Goal: Task Accomplishment & Management: Manage account settings

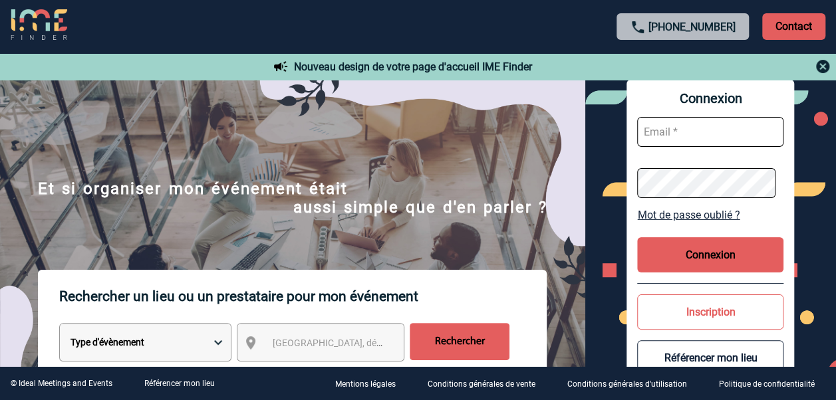
type input "lille-bethune@wojo.com"
click at [342, 344] on span "Ville, département, région..." at bounding box center [364, 343] width 185 height 11
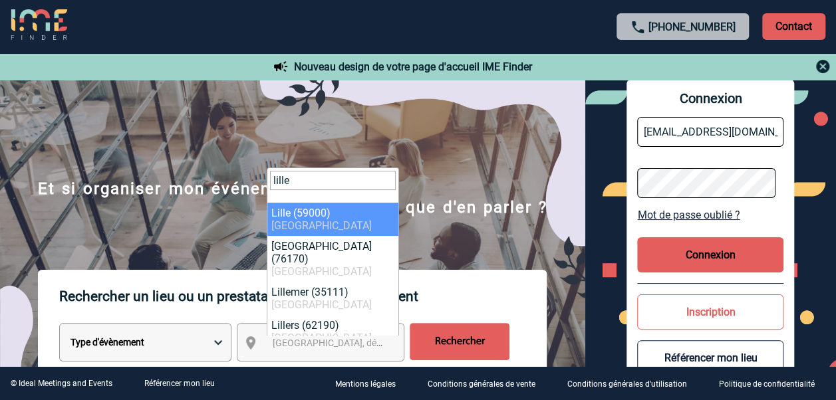
type input "lille"
select select "15081"
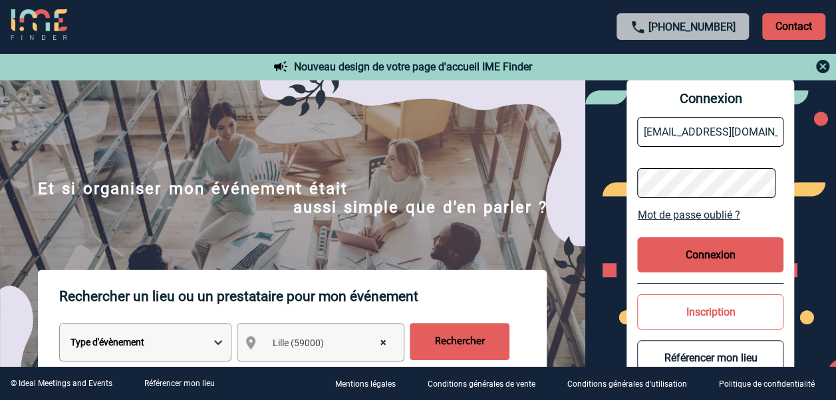
click at [477, 350] on input "Rechercher" at bounding box center [460, 341] width 100 height 37
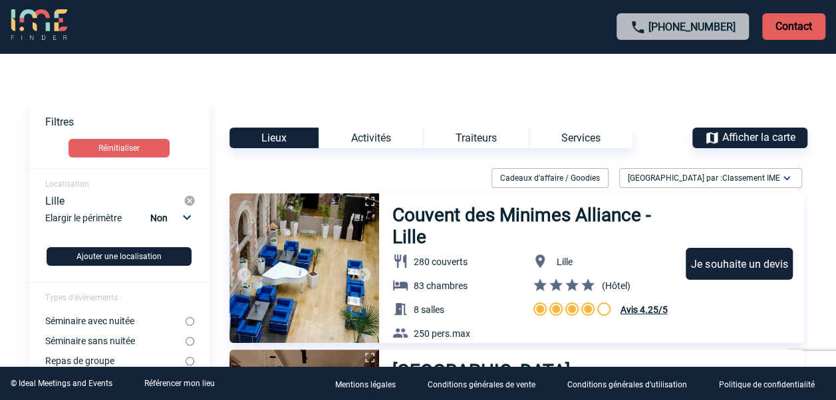
click at [393, 142] on div "Activités" at bounding box center [371, 138] width 104 height 21
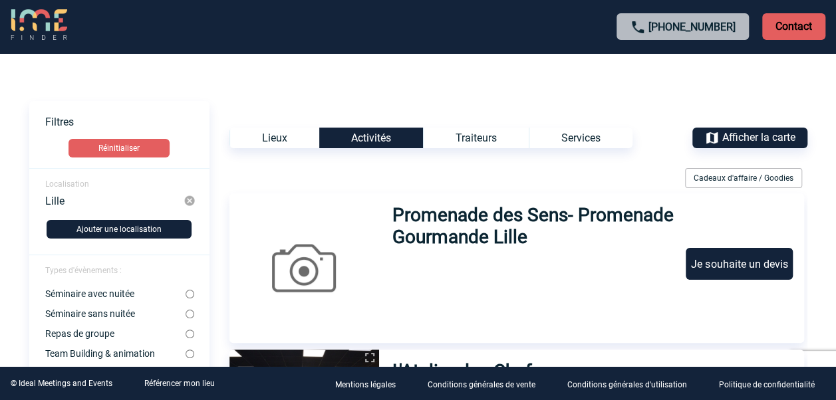
click at [493, 130] on div "Traiteurs" at bounding box center [476, 138] width 106 height 21
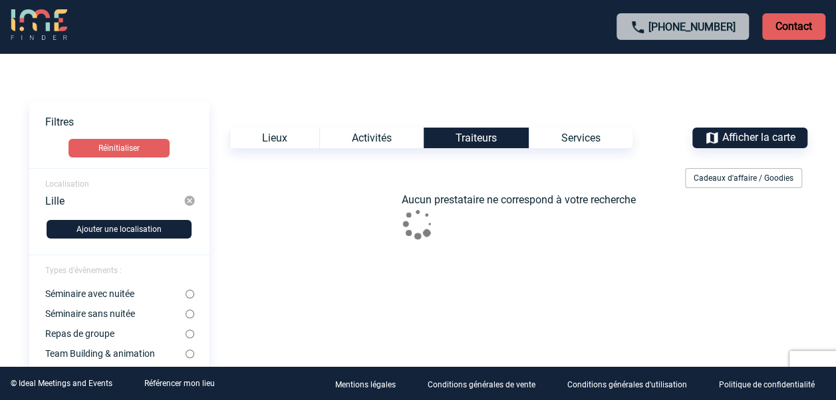
click at [595, 130] on div "Services" at bounding box center [581, 138] width 104 height 21
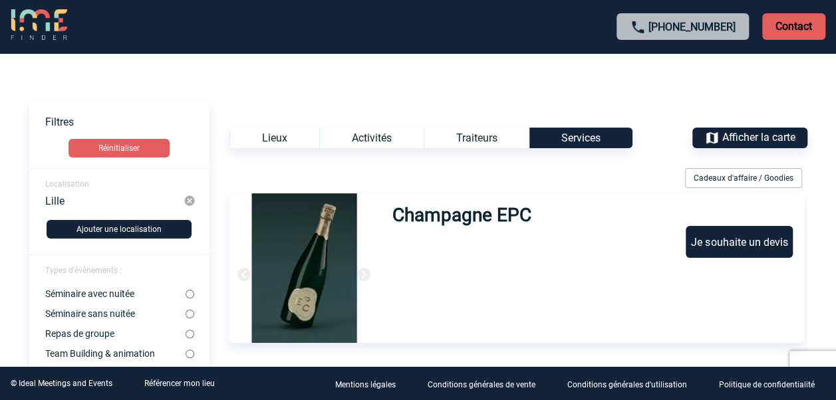
click at [311, 142] on div "Lieux" at bounding box center [274, 138] width 90 height 21
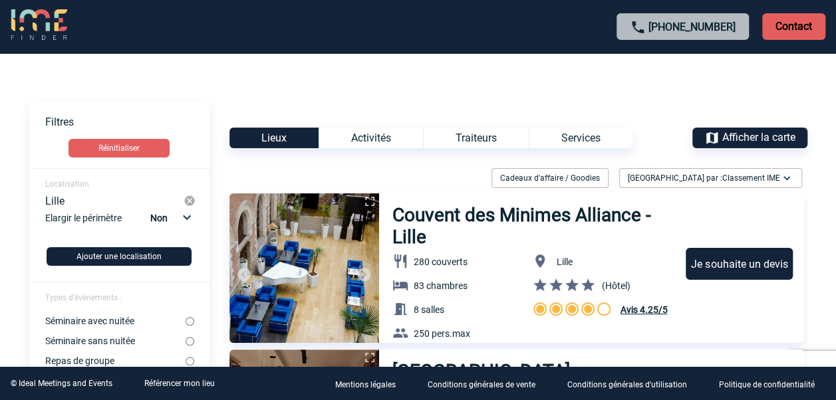
click at [786, 29] on p "Contact" at bounding box center [793, 26] width 63 height 27
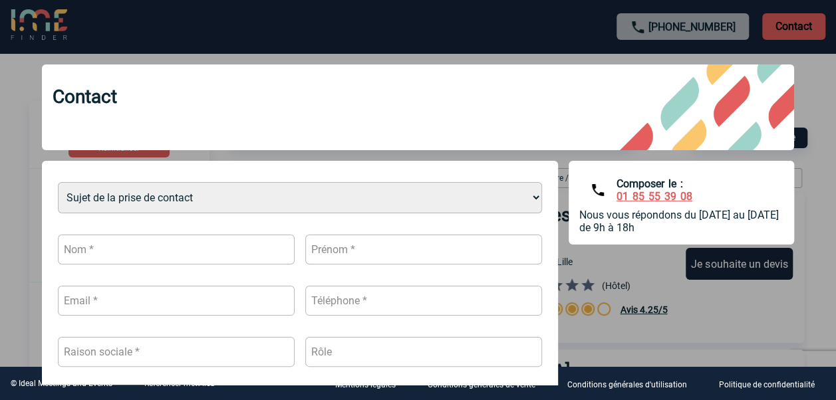
click at [363, 46] on div at bounding box center [418, 200] width 836 height 400
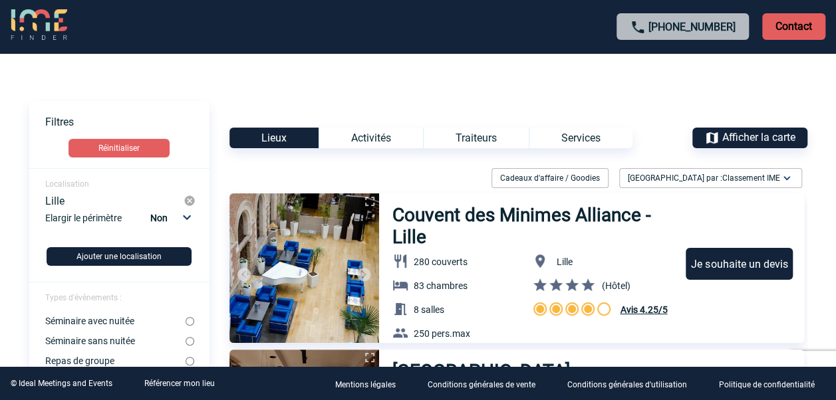
click at [37, 23] on img at bounding box center [39, 25] width 57 height 32
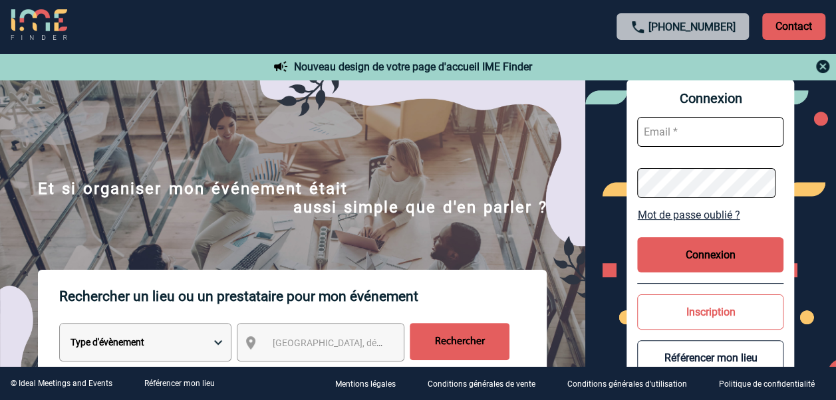
type input "lille-bethune@wojo.com"
click at [657, 251] on button "Connexion" at bounding box center [710, 254] width 146 height 35
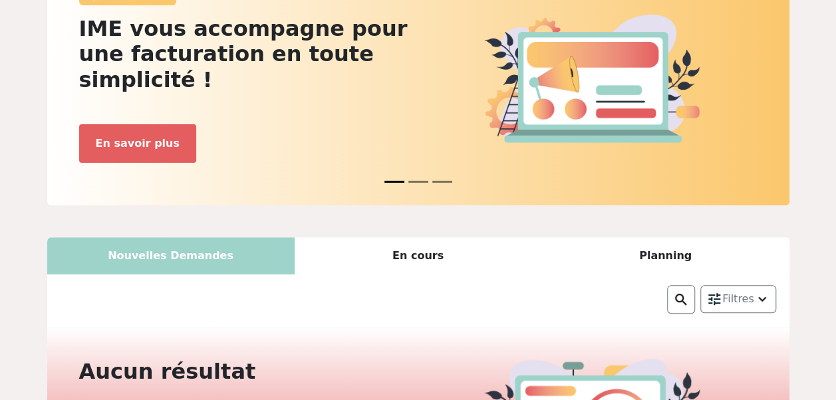
click at [402, 237] on div "En cours" at bounding box center [418, 255] width 247 height 37
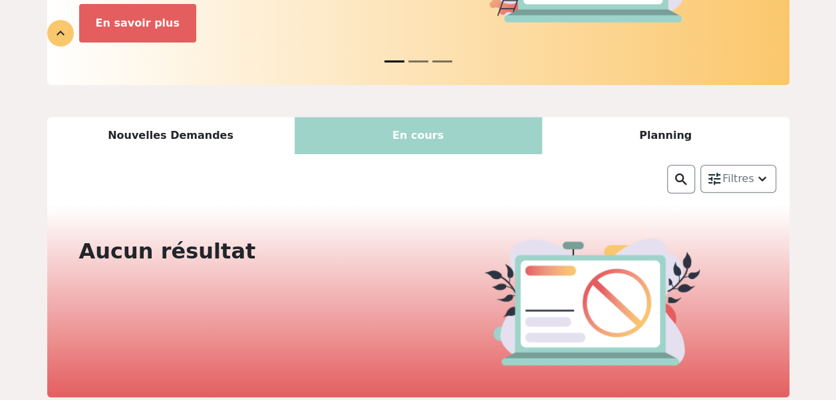
scroll to position [266, 0]
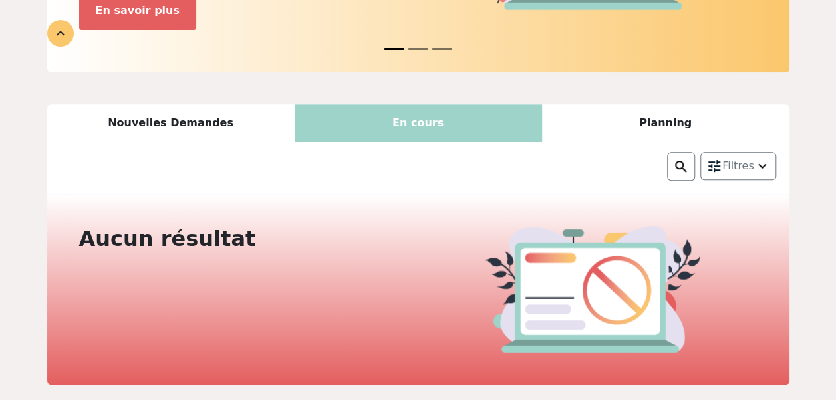
click at [632, 104] on div "Planning" at bounding box center [665, 122] width 247 height 37
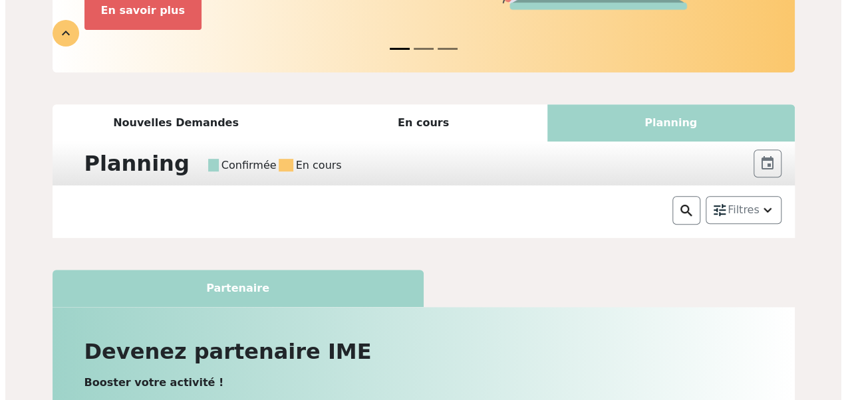
scroll to position [0, 0]
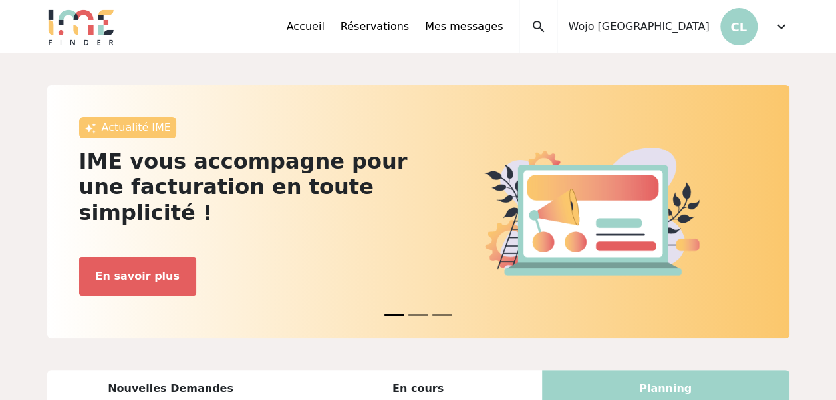
click at [686, 40] on div "Wojo [GEOGRAPHIC_DATA] CL" at bounding box center [657, 26] width 200 height 53
click at [779, 25] on span "expand_more" at bounding box center [781, 27] width 16 height 16
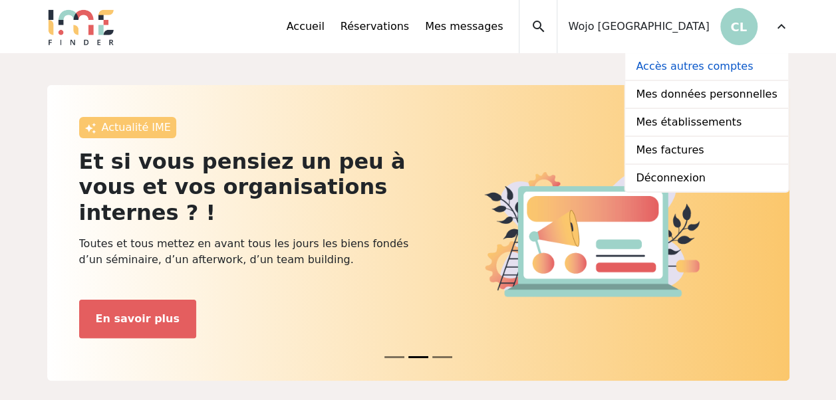
click at [732, 73] on link "Accès autres comptes" at bounding box center [706, 67] width 162 height 28
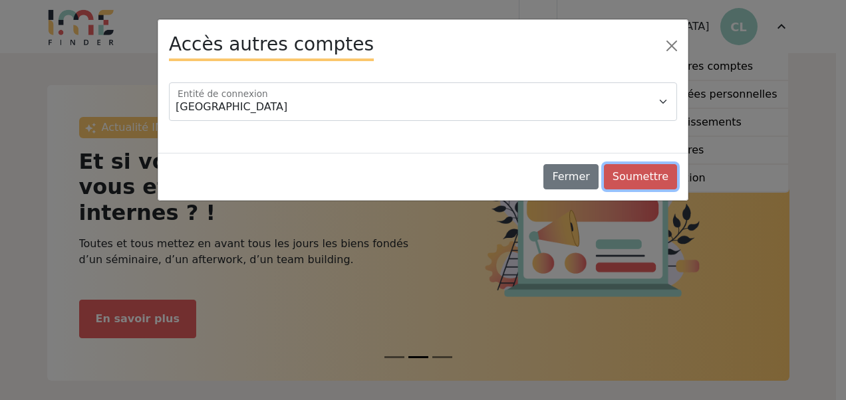
click at [649, 176] on button "Soumettre" at bounding box center [640, 176] width 73 height 25
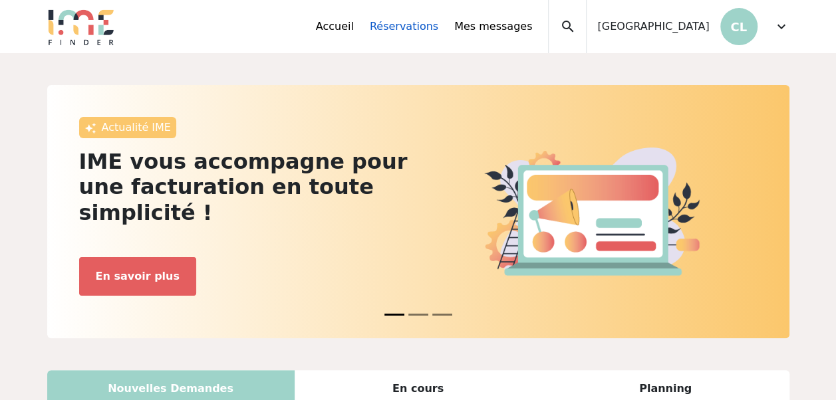
click at [434, 29] on link "Réservations" at bounding box center [404, 27] width 68 height 16
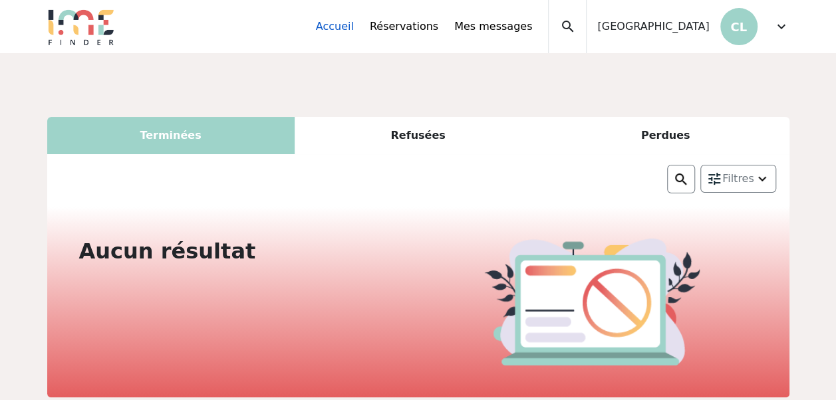
click at [354, 27] on link "Accueil" at bounding box center [335, 27] width 38 height 16
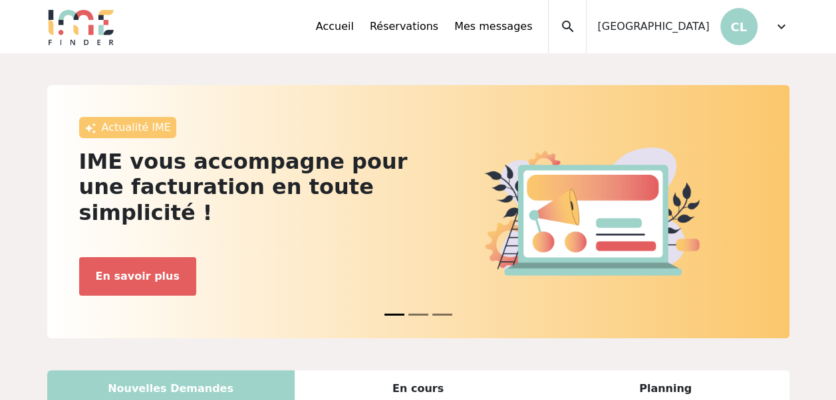
click at [774, 24] on span "expand_more" at bounding box center [781, 27] width 16 height 16
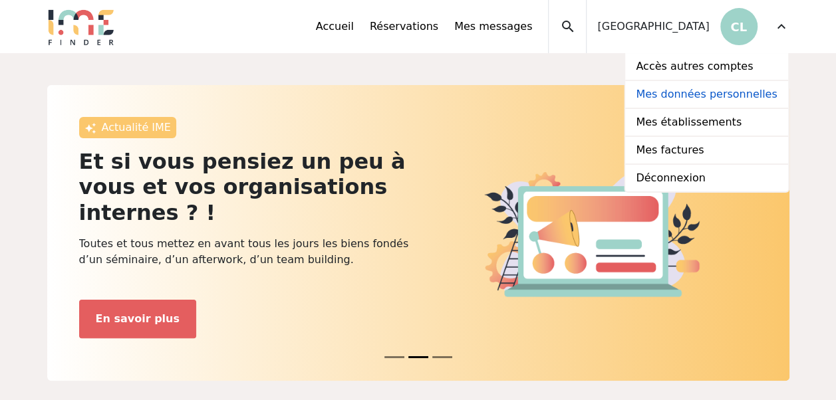
click at [721, 98] on link "Mes données personnelles" at bounding box center [706, 95] width 162 height 28
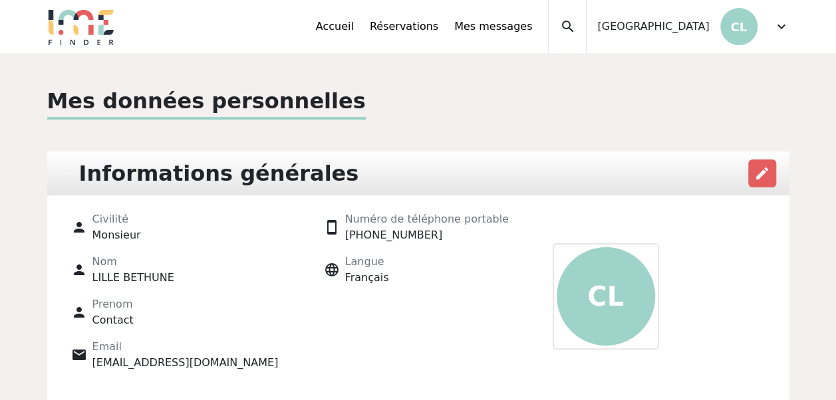
click at [771, 28] on div "Accueil Réservations Mes messages Accès autres comptes Mes données personnelles…" at bounding box center [552, 26] width 473 height 53
click at [776, 25] on span "expand_more" at bounding box center [781, 27] width 16 height 16
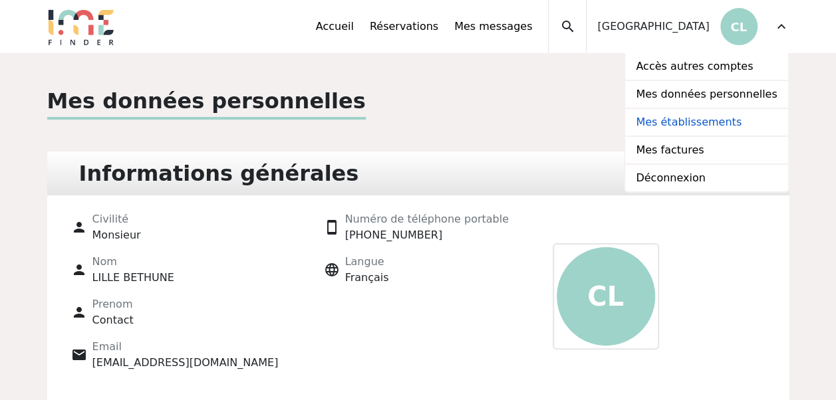
click at [725, 124] on link "Mes établissements" at bounding box center [706, 123] width 162 height 28
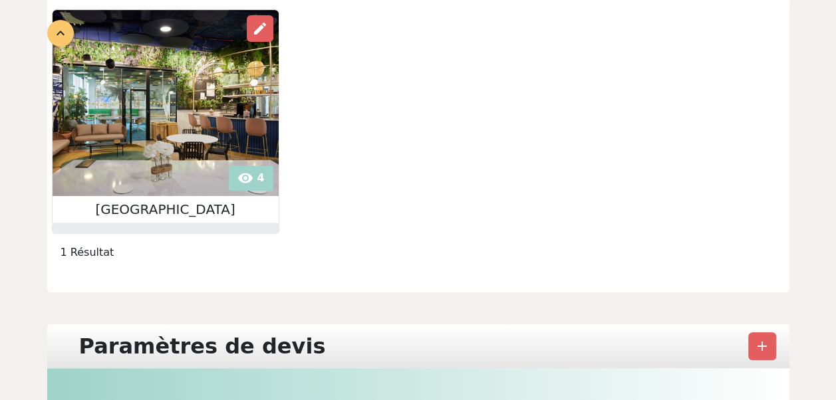
scroll to position [200, 0]
click at [133, 160] on img at bounding box center [166, 104] width 226 height 186
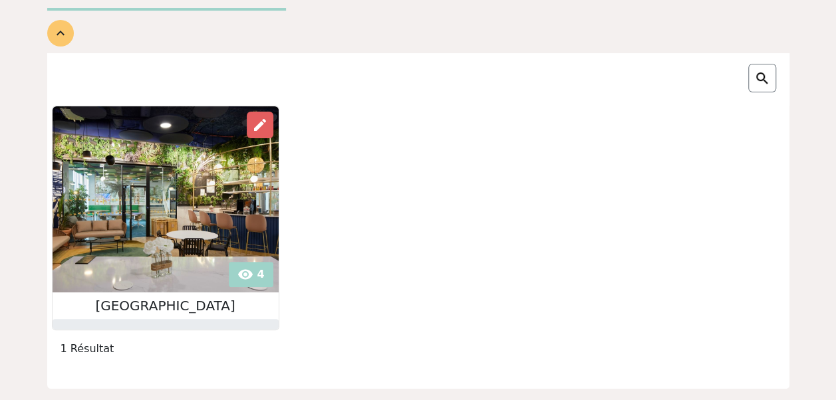
scroll to position [0, 0]
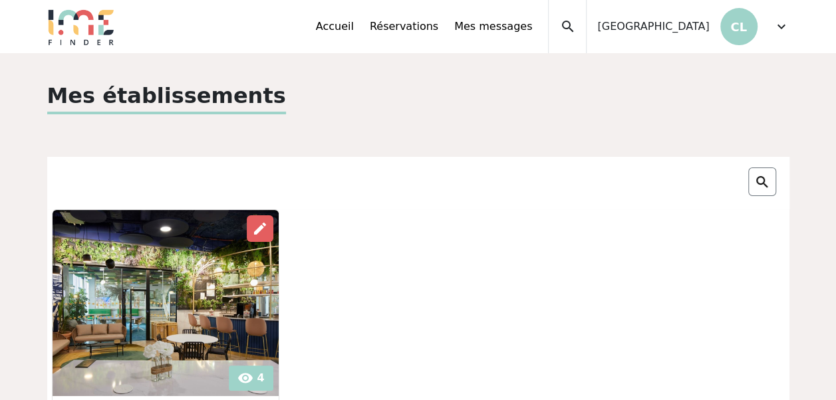
click at [774, 30] on span "expand_more" at bounding box center [781, 27] width 16 height 16
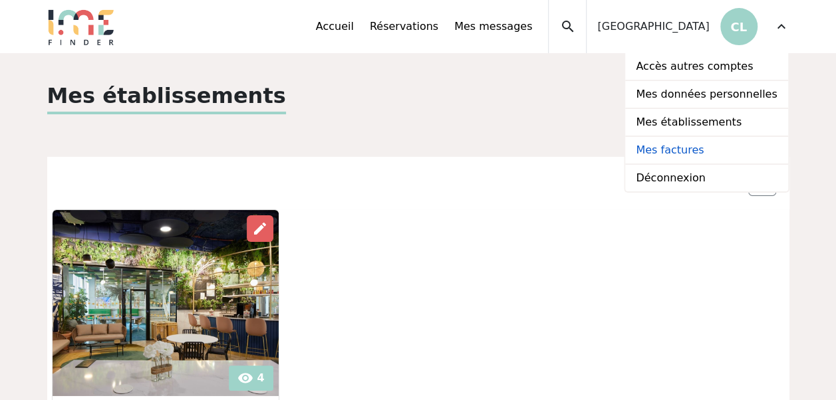
drag, startPoint x: 712, startPoint y: 176, endPoint x: 709, endPoint y: 160, distance: 16.2
click at [712, 174] on link "Déconnexion" at bounding box center [706, 178] width 162 height 27
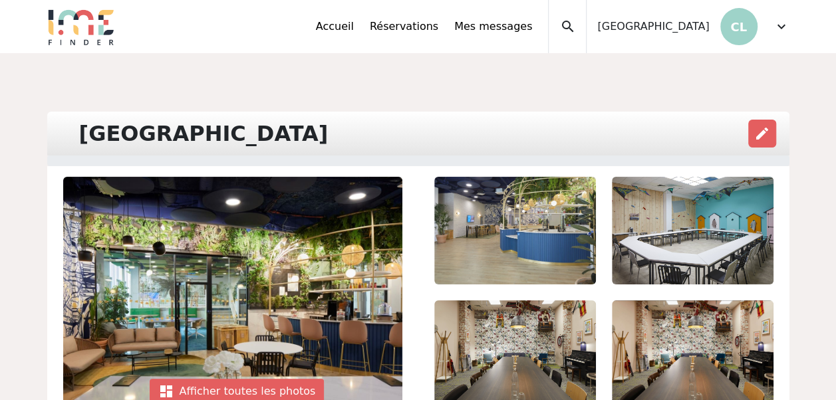
click at [414, 32] on div "Accueil Réservations Mes messages Accès autres comptes Mes données personnelles…" at bounding box center [432, 26] width 233 height 53
click at [354, 33] on link "Accueil" at bounding box center [335, 27] width 38 height 16
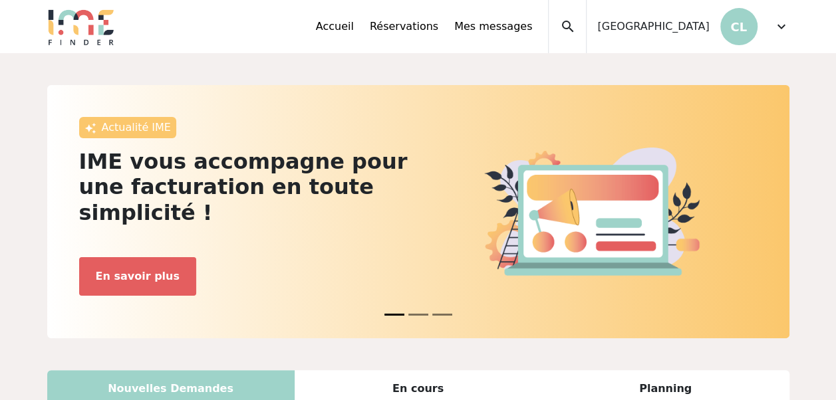
click at [775, 31] on span "expand_more" at bounding box center [781, 27] width 16 height 16
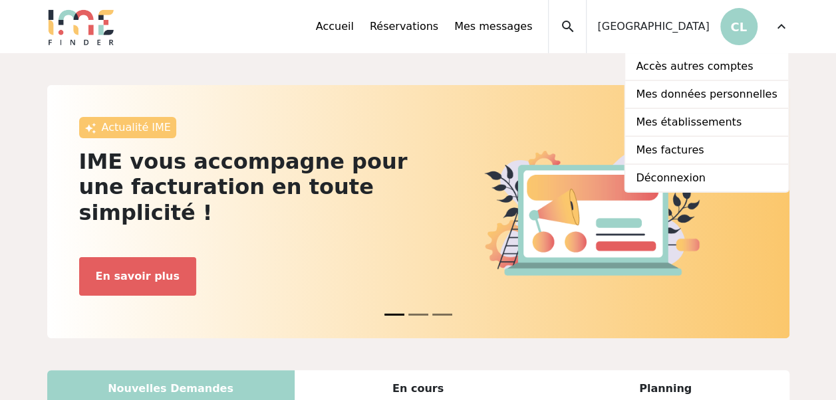
drag, startPoint x: 775, startPoint y: 31, endPoint x: 666, endPoint y: 27, distance: 109.1
click at [666, 27] on span "[GEOGRAPHIC_DATA]" at bounding box center [653, 27] width 112 height 16
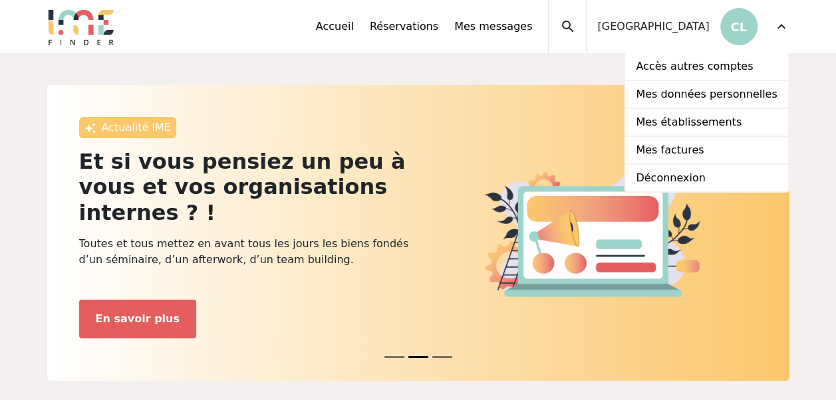
click at [90, 37] on img at bounding box center [81, 26] width 68 height 37
drag, startPoint x: 388, startPoint y: 33, endPoint x: 401, endPoint y: 32, distance: 12.7
click at [354, 33] on link "Accueil" at bounding box center [335, 27] width 38 height 16
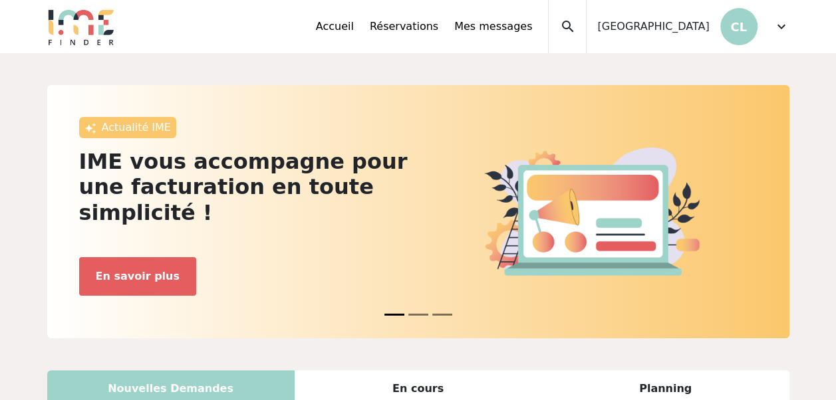
click at [786, 23] on span "expand_more" at bounding box center [781, 27] width 16 height 16
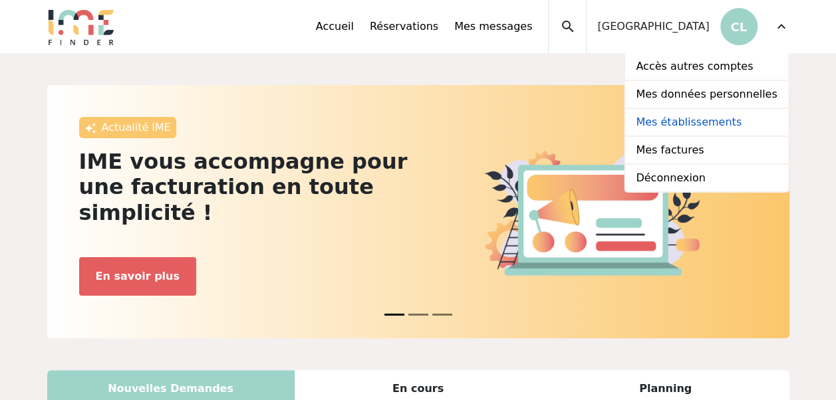
click at [712, 124] on link "Mes établissements" at bounding box center [706, 123] width 162 height 28
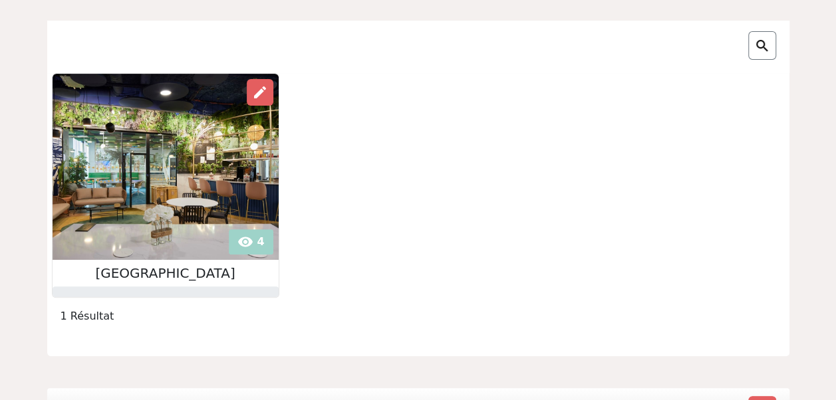
scroll to position [133, 0]
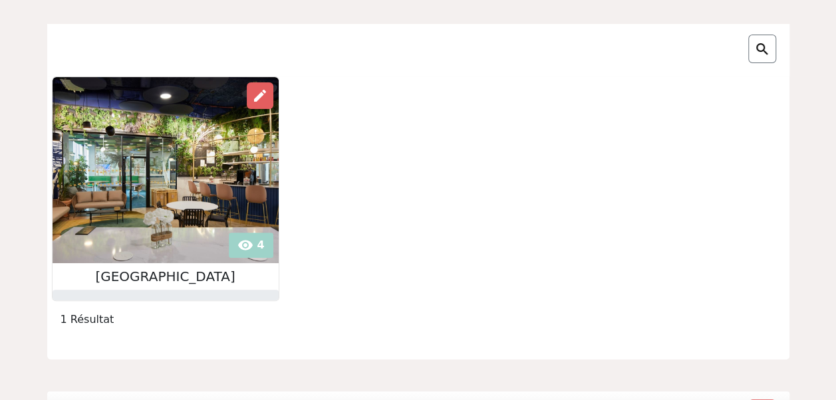
click at [185, 188] on img at bounding box center [166, 170] width 226 height 186
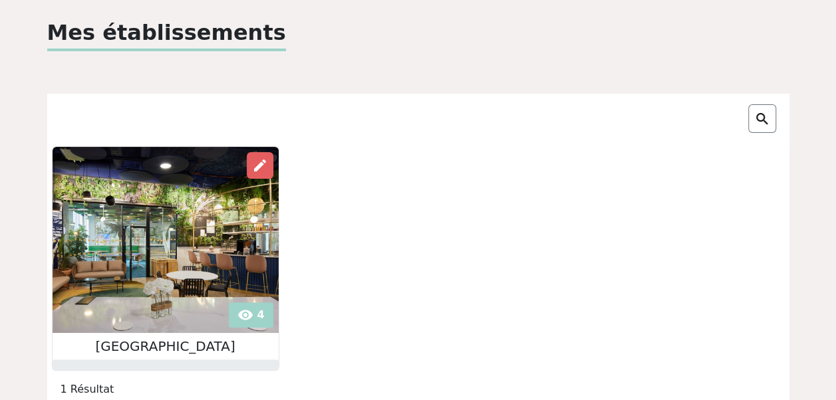
scroll to position [0, 0]
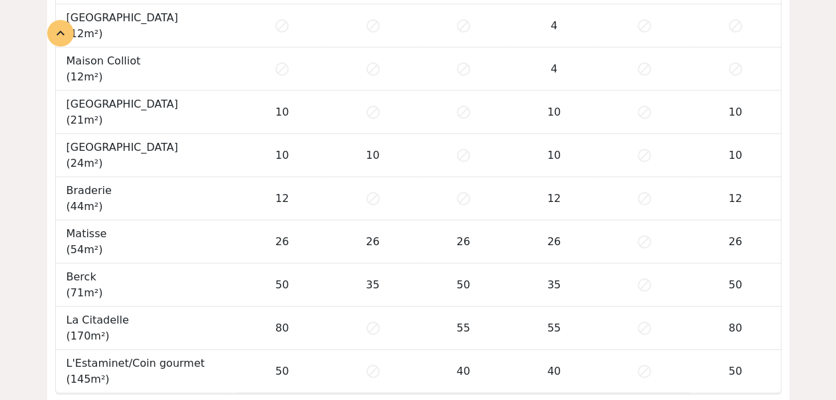
scroll to position [1344, 0]
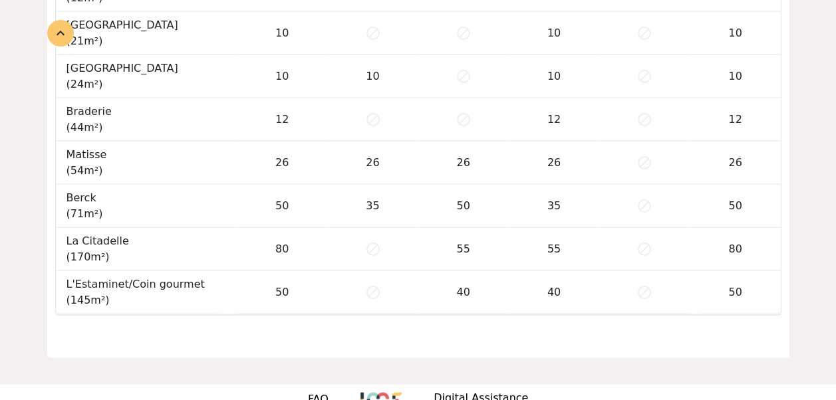
click at [226, 271] on td "L'Estaminet/Coin gourmet (145m²)" at bounding box center [147, 292] width 182 height 43
drag, startPoint x: 268, startPoint y: 231, endPoint x: 290, endPoint y: 211, distance: 29.7
click at [269, 230] on td "80" at bounding box center [282, 249] width 90 height 43
click at [313, 228] on td "80" at bounding box center [282, 249] width 90 height 43
click at [323, 185] on td "50" at bounding box center [282, 206] width 90 height 43
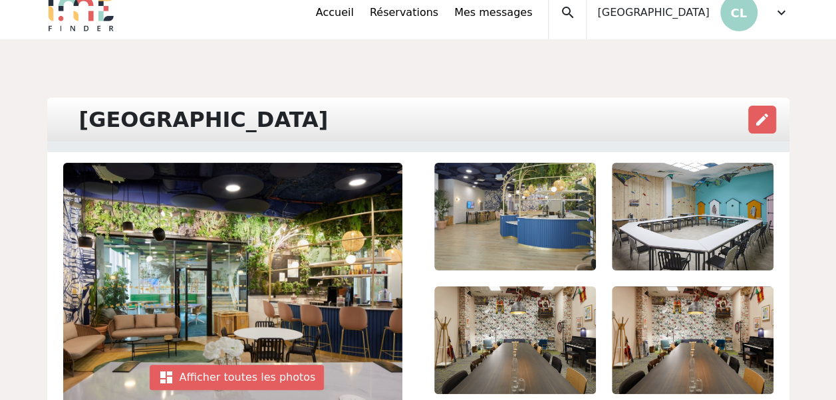
scroll to position [0, 0]
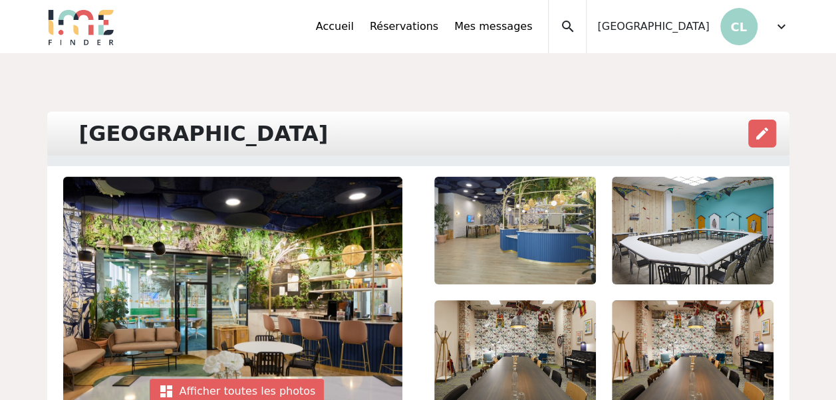
click at [789, 21] on div "expand_less Accueil Réservations Mes messages Accès autres comptes Mes données …" at bounding box center [418, 26] width 758 height 53
click at [781, 25] on span "expand_more" at bounding box center [781, 27] width 16 height 16
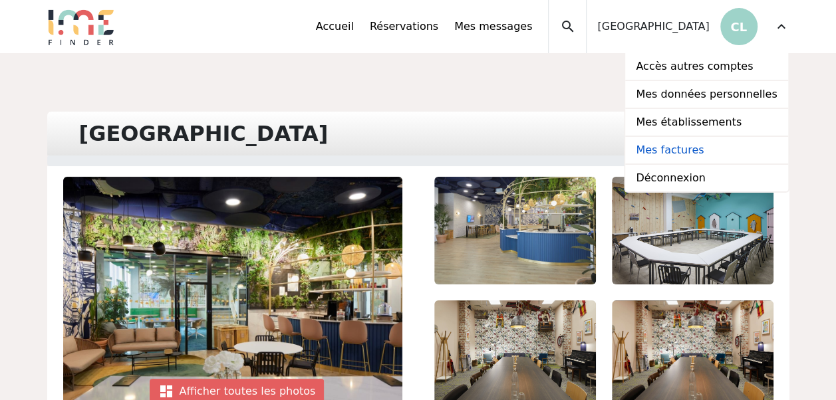
drag, startPoint x: 729, startPoint y: 174, endPoint x: 726, endPoint y: 158, distance: 16.2
click at [729, 174] on link "Déconnexion" at bounding box center [706, 178] width 162 height 27
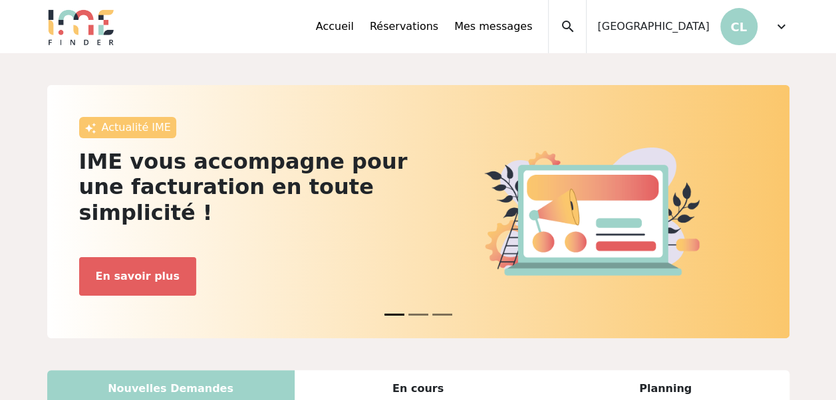
click at [767, 25] on div "Accueil Réservations Mes messages Accès autres comptes Mes données personnelles…" at bounding box center [552, 26] width 473 height 53
click at [782, 27] on span "expand_more" at bounding box center [781, 27] width 16 height 16
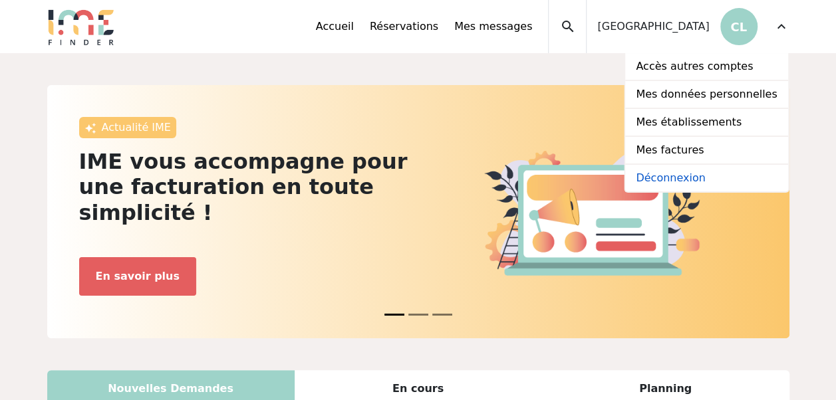
click at [696, 179] on link "Déconnexion" at bounding box center [706, 178] width 162 height 27
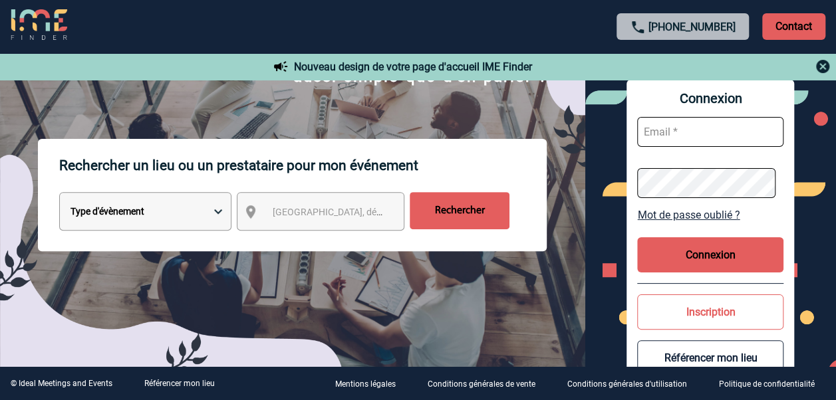
scroll to position [133, 0]
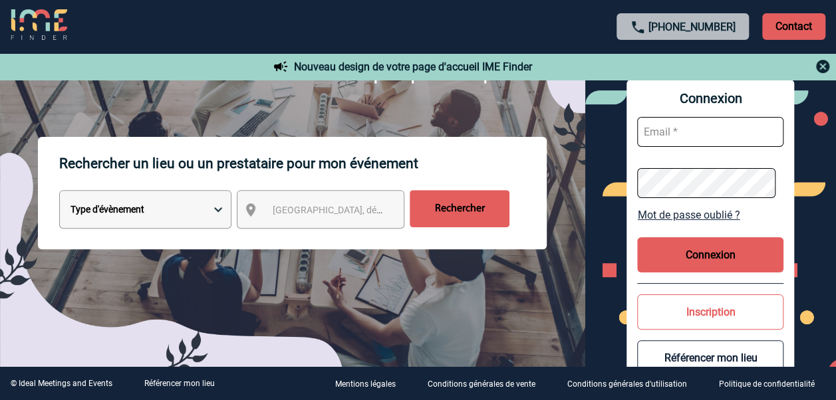
type input "lille-bethune@wojo.com"
click at [205, 219] on select "Type d'évènement Séminaire avec nuitée Réunion Repas de groupe Team Building & …" at bounding box center [145, 209] width 172 height 39
select select "2"
click at [59, 192] on select "Type d'évènement Séminaire avec nuitée Réunion Repas de groupe Team Building & …" at bounding box center [145, 209] width 172 height 39
click at [285, 194] on div "[GEOGRAPHIC_DATA], département, région..." at bounding box center [321, 209] width 168 height 39
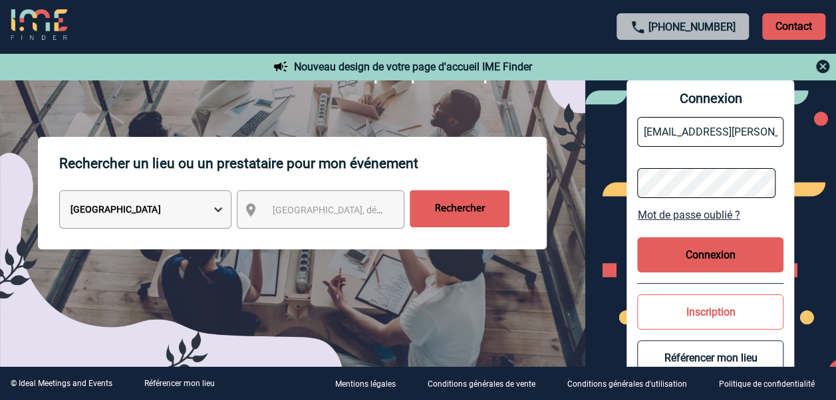
click at [294, 211] on span "[GEOGRAPHIC_DATA], département, région..." at bounding box center [364, 210] width 185 height 11
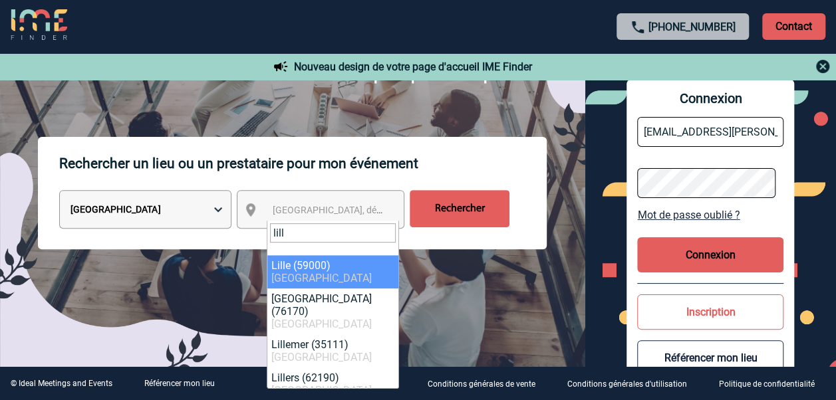
type input "lill"
select select "15081"
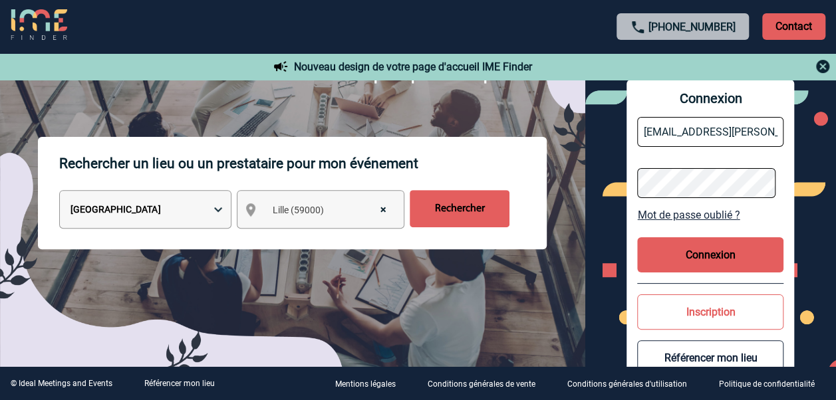
click at [452, 209] on input "Rechercher" at bounding box center [460, 208] width 100 height 37
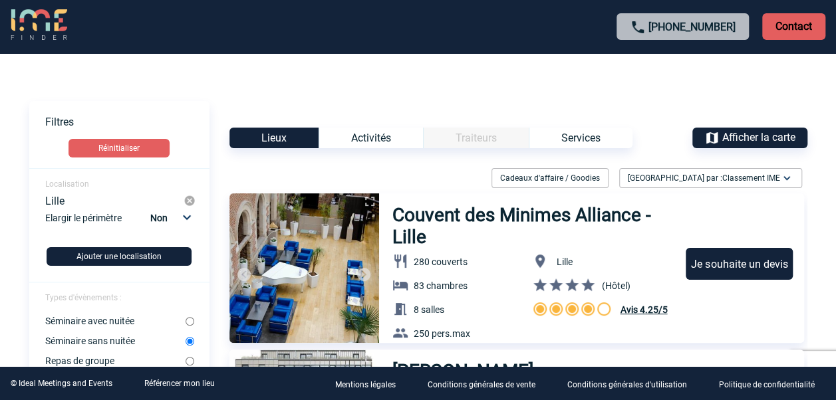
click at [366, 142] on div "Activités" at bounding box center [371, 138] width 104 height 21
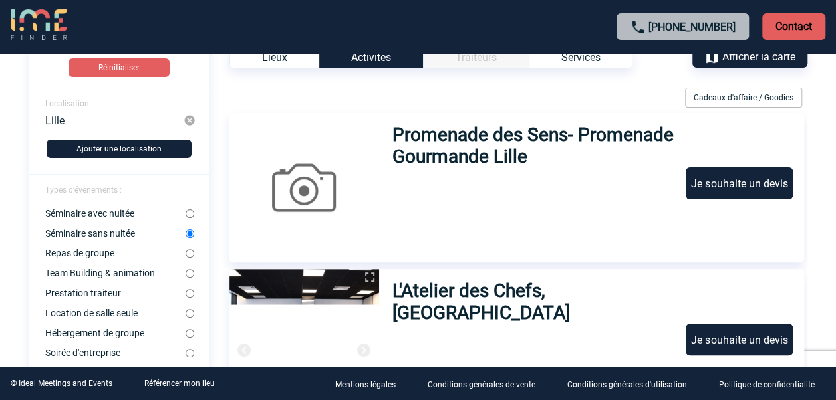
scroll to position [5, 0]
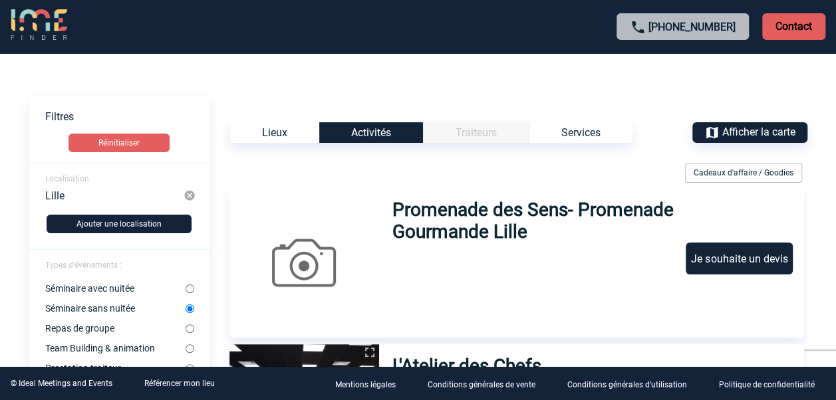
click at [287, 134] on div "Lieux" at bounding box center [274, 132] width 90 height 21
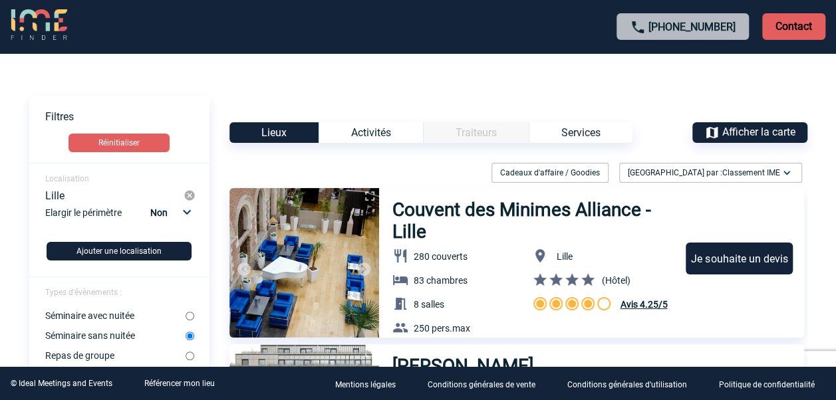
click at [21, 23] on img at bounding box center [39, 25] width 57 height 32
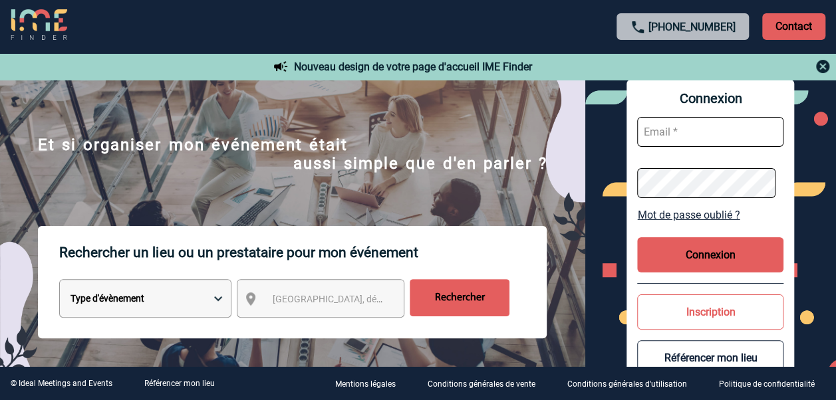
scroll to position [133, 0]
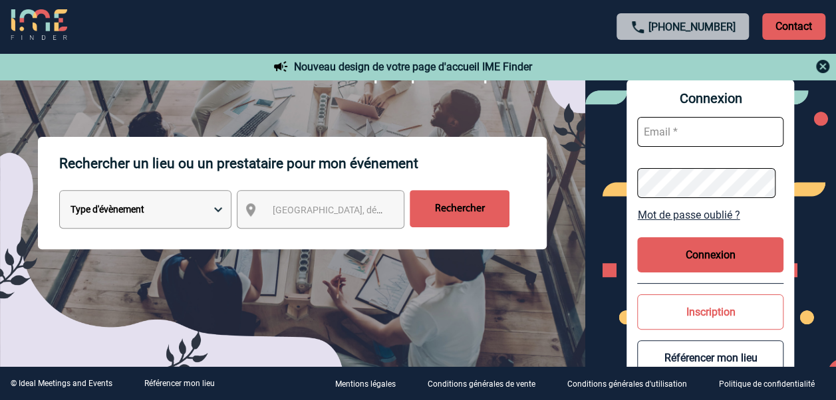
type input "[EMAIL_ADDRESS][DOMAIN_NAME]"
click at [136, 214] on select "Type d'évènement Séminaire avec nuitée Réunion Repas de groupe Team Building & …" at bounding box center [145, 209] width 172 height 39
select select "2"
click at [59, 192] on select "Type d'évènement Séminaire avec nuitée Réunion Repas de groupe Team Building & …" at bounding box center [145, 209] width 172 height 39
click at [324, 246] on div "Rechercher un lieu ou un prestataire pour mon événement Type d'évènement Sémina…" at bounding box center [292, 193] width 509 height 112
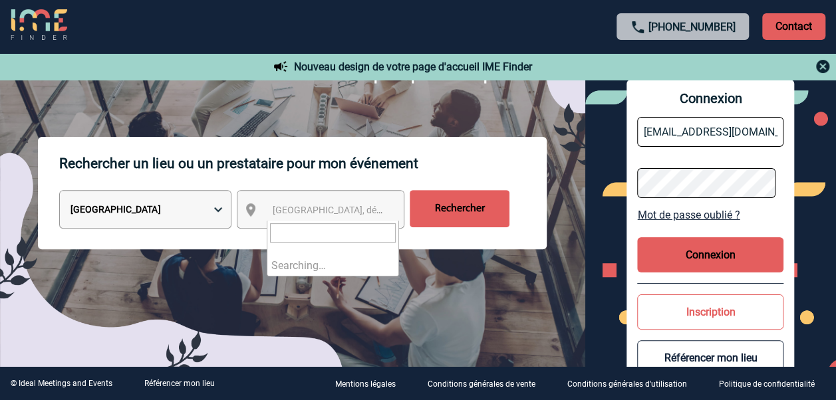
click at [335, 219] on span "Ville, département, région..." at bounding box center [333, 210] width 132 height 19
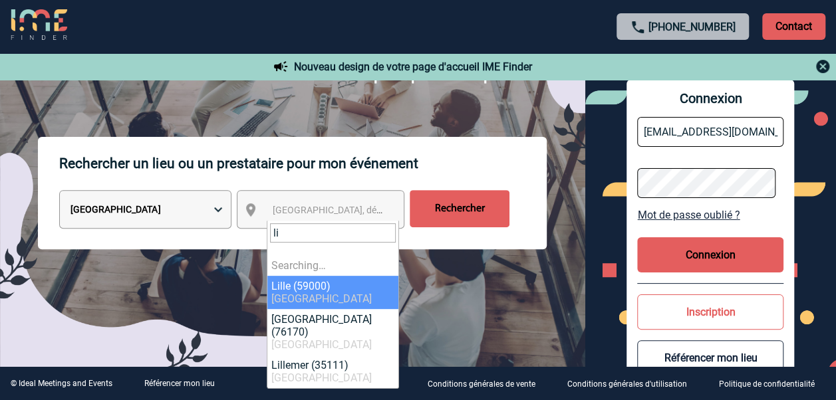
type input "l"
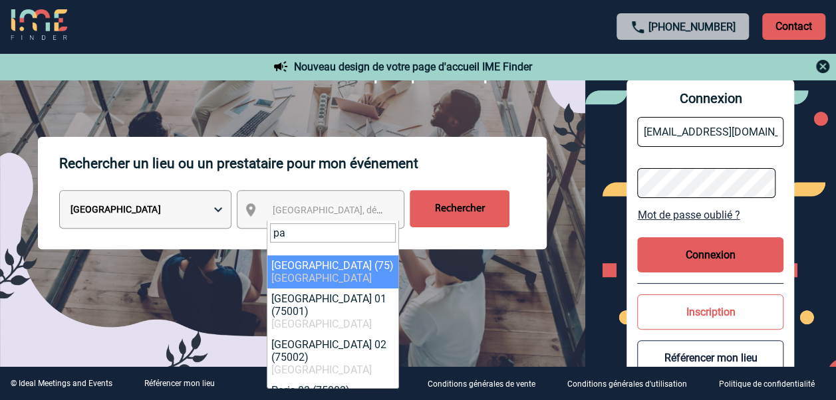
type input "p"
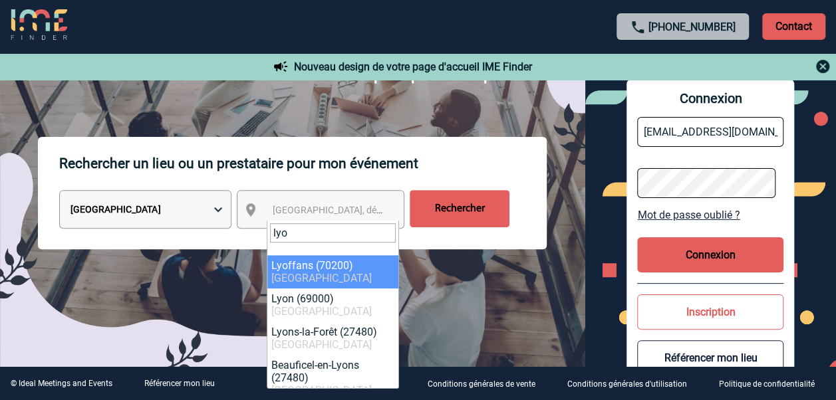
type input "lyon"
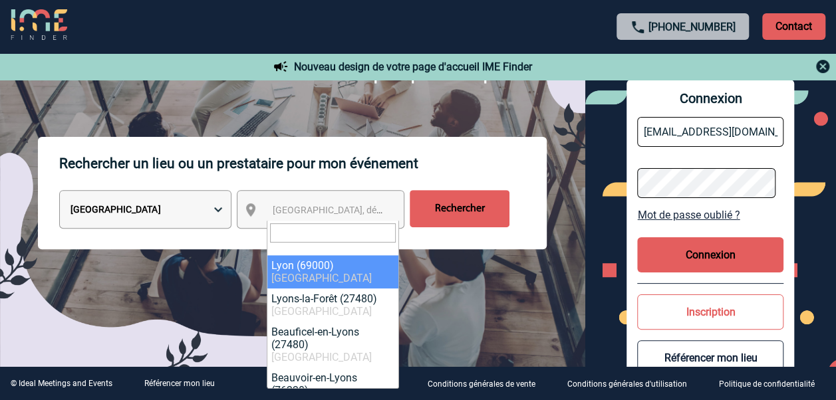
select select "36544"
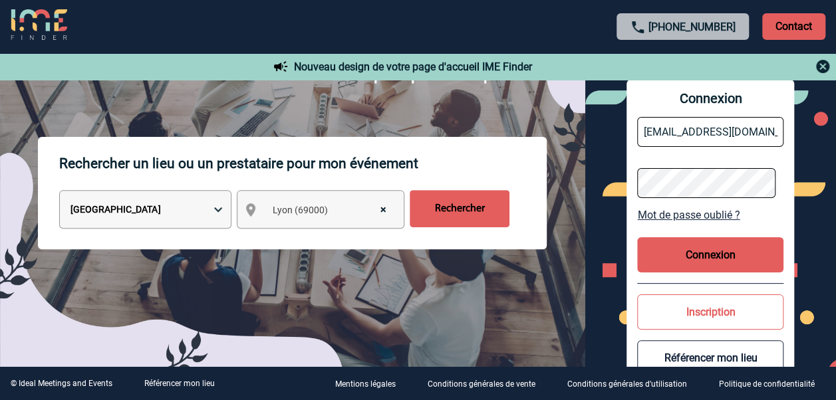
click at [431, 213] on input "Rechercher" at bounding box center [460, 208] width 100 height 37
